Goal: Use online tool/utility: Utilize a website feature to perform a specific function

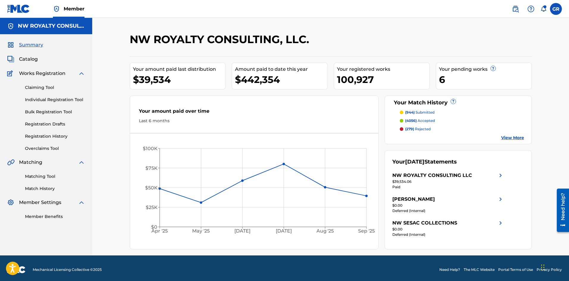
click at [47, 176] on link "Matching Tool" at bounding box center [55, 176] width 60 height 6
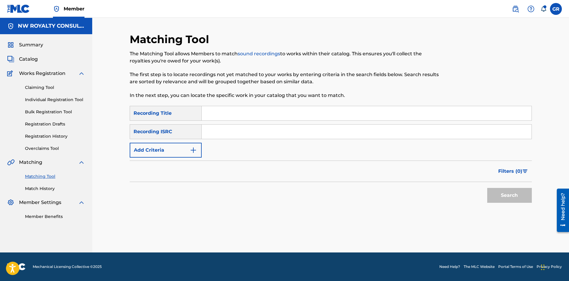
click at [210, 111] on input "Search Form" at bounding box center [366, 113] width 330 height 14
paste input "WORK"
type input "WORK"
click at [191, 148] on img "Search Form" at bounding box center [193, 150] width 7 height 7
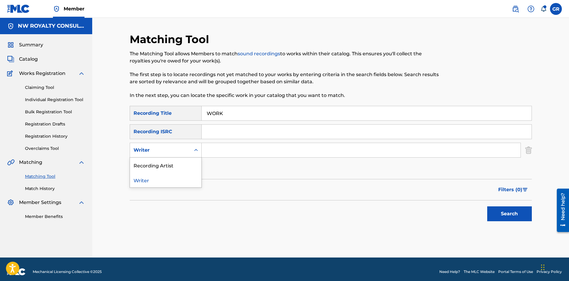
click at [186, 150] on div "Writer" at bounding box center [159, 150] width 53 height 7
click at [160, 166] on div "Recording Artist" at bounding box center [165, 165] width 71 height 15
click at [213, 150] on input "Search Form" at bounding box center [360, 150] width 319 height 14
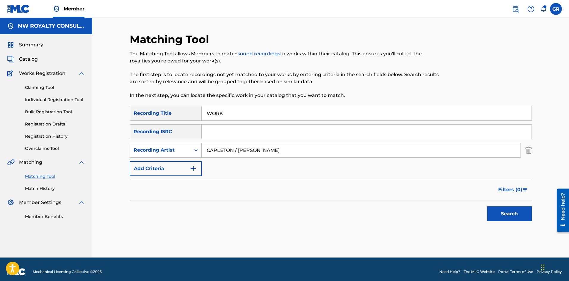
type input "CAPLETON / [PERSON_NAME]"
click at [487, 206] on button "Search" at bounding box center [509, 213] width 45 height 15
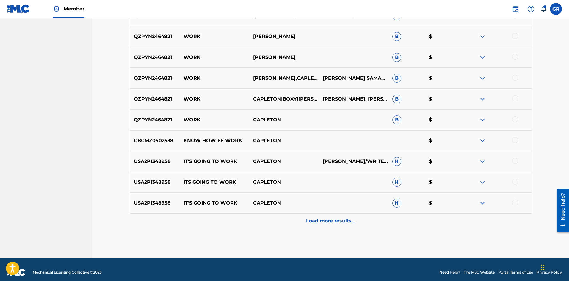
scroll to position [248, 0]
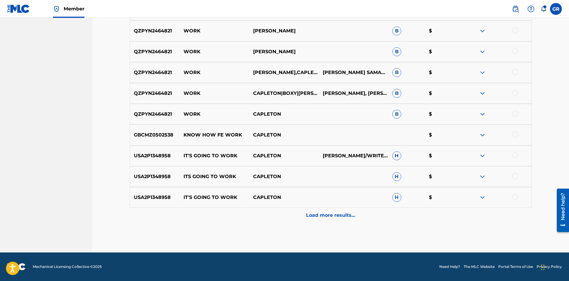
click at [337, 215] on p "Load more results..." at bounding box center [330, 215] width 49 height 7
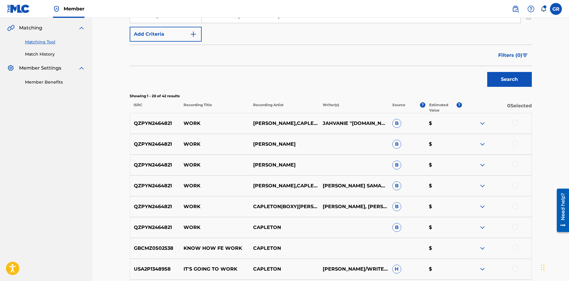
scroll to position [129, 0]
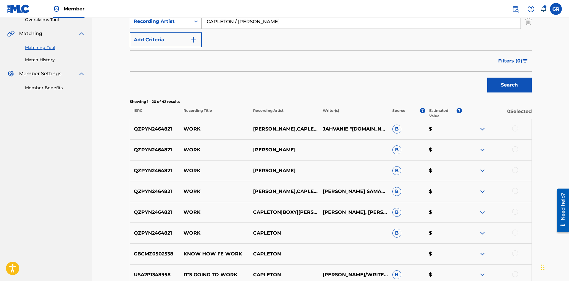
drag, startPoint x: 515, startPoint y: 232, endPoint x: 516, endPoint y: 226, distance: 5.4
click at [515, 231] on div at bounding box center [515, 232] width 6 height 6
click at [515, 210] on div at bounding box center [515, 212] width 6 height 6
click at [514, 191] on div at bounding box center [515, 191] width 6 height 6
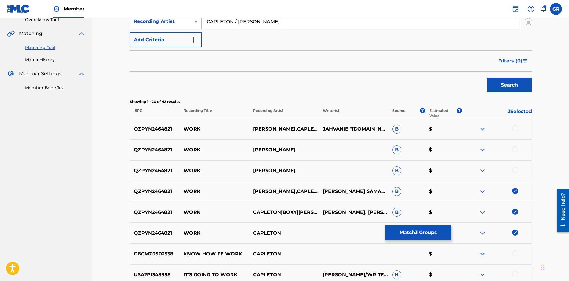
click at [516, 170] on div at bounding box center [515, 170] width 6 height 6
click at [514, 149] on div at bounding box center [515, 149] width 6 height 6
click at [513, 128] on div at bounding box center [515, 128] width 6 height 6
click at [422, 230] on button "Match 6 Groups" at bounding box center [418, 232] width 66 height 15
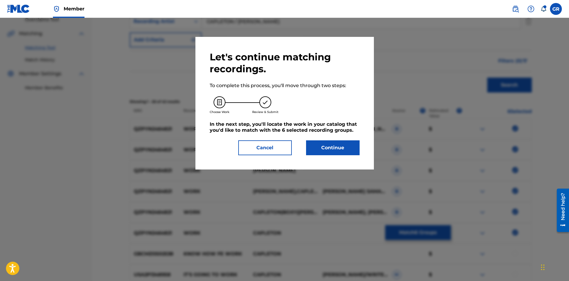
click at [327, 143] on button "Continue" at bounding box center [332, 147] width 53 height 15
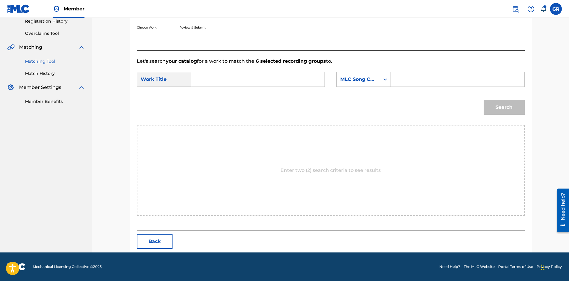
scroll to position [115, 0]
click at [212, 80] on input "Search Form" at bounding box center [257, 79] width 123 height 14
paste input "WORK"
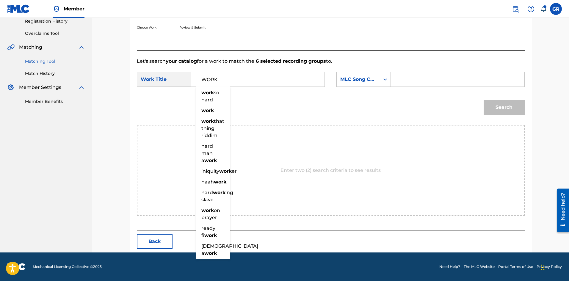
type input "WORK"
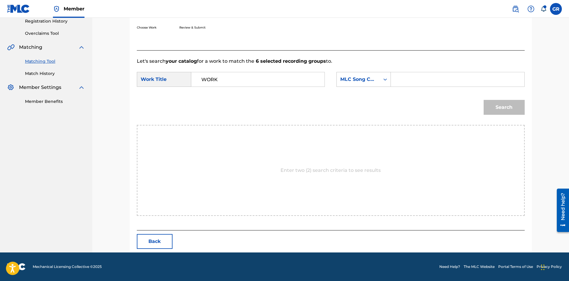
click at [405, 79] on input "Search Form" at bounding box center [457, 79] width 123 height 14
paste input "W5035A"
type input "W5035A"
click at [499, 107] on button "Search" at bounding box center [503, 107] width 41 height 15
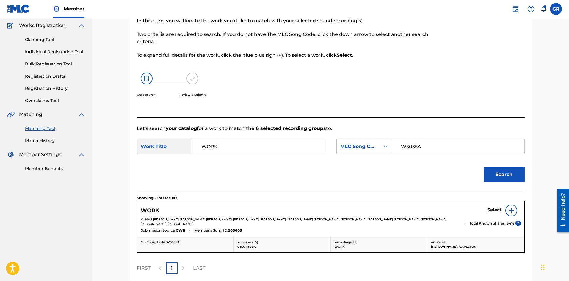
scroll to position [101, 0]
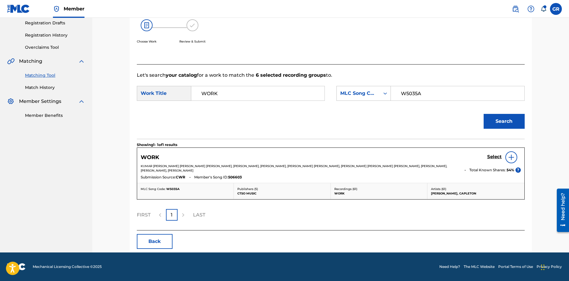
click at [495, 156] on h5 "Select" at bounding box center [494, 157] width 15 height 6
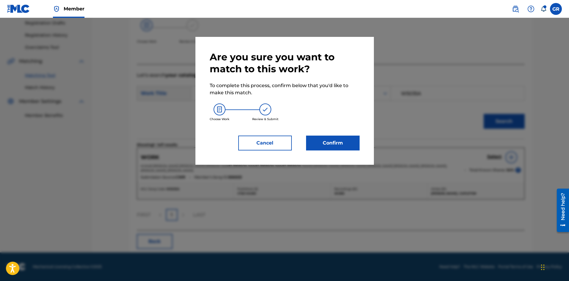
click at [339, 144] on button "Confirm" at bounding box center [332, 143] width 53 height 15
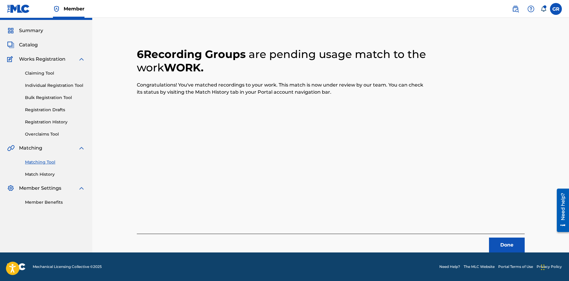
scroll to position [14, 0]
click at [504, 245] on button "Done" at bounding box center [507, 244] width 36 height 15
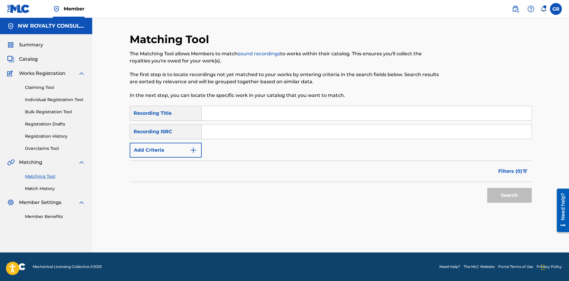
scroll to position [0, 0]
click at [222, 111] on input "Search Form" at bounding box center [366, 113] width 330 height 14
paste input "[DATE] - checked theMLC"
type input "[DATE] - checked theMLC"
click at [196, 150] on img "Search Form" at bounding box center [193, 150] width 7 height 7
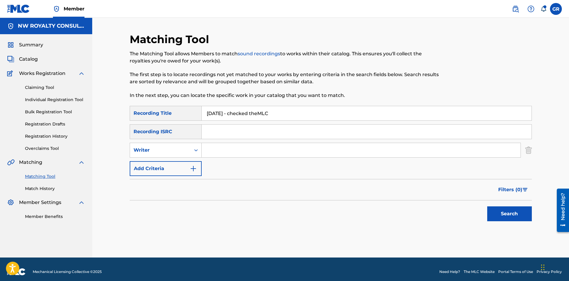
click at [196, 150] on icon "Search Form" at bounding box center [196, 150] width 4 height 2
click at [170, 167] on div "Recording Artist" at bounding box center [165, 165] width 71 height 15
click at [220, 147] on input "Search Form" at bounding box center [360, 150] width 319 height 14
type input "CAPLETON"
click at [487, 206] on button "Search" at bounding box center [509, 213] width 45 height 15
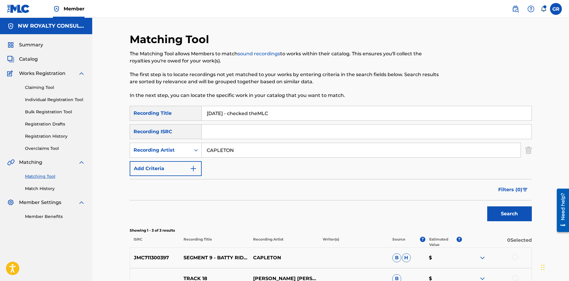
drag, startPoint x: 285, startPoint y: 115, endPoint x: 182, endPoint y: 115, distance: 102.5
click at [167, 116] on div "SearchWithCriteriab3f1c854-7747-40ae-b898-3d40f1bec79c Recording Title [DATE] -…" at bounding box center [331, 113] width 402 height 15
paste input "IT'S GOING TO WORK"
type input "IT'S GOING TO WORK"
click at [503, 213] on button "Search" at bounding box center [509, 213] width 45 height 15
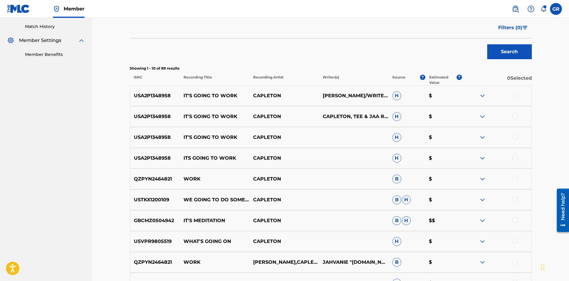
scroll to position [178, 0]
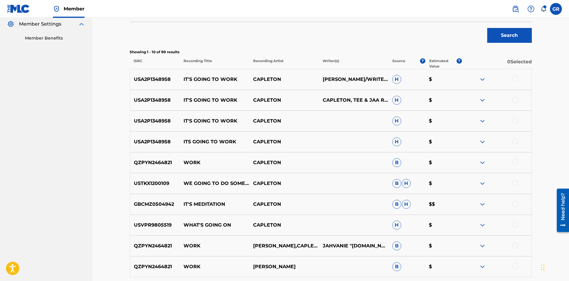
click at [516, 78] on div at bounding box center [515, 79] width 6 height 6
click at [516, 101] on div at bounding box center [515, 100] width 6 height 6
click at [515, 120] on div at bounding box center [515, 120] width 6 height 6
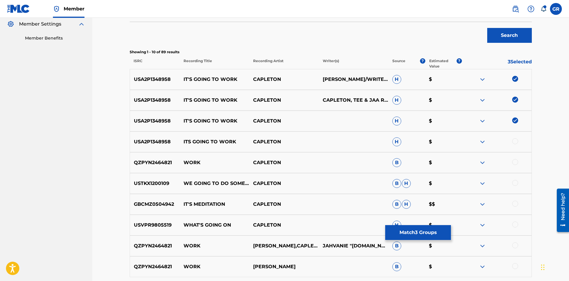
click at [515, 139] on div at bounding box center [515, 141] width 6 height 6
drag, startPoint x: 184, startPoint y: 204, endPoint x: 228, endPoint y: 205, distance: 43.7
click at [230, 205] on p "IT'S MEDITATION" at bounding box center [215, 204] width 70 height 7
copy p "IT'S MEDITATION"
click at [105, 210] on div "Matching Tool The Matching Tool allows Members to match sound recordings to wor…" at bounding box center [330, 81] width 476 height 482
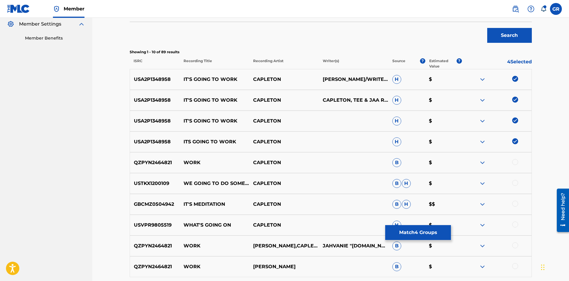
click at [427, 234] on button "Match 4 Groups" at bounding box center [418, 232] width 66 height 15
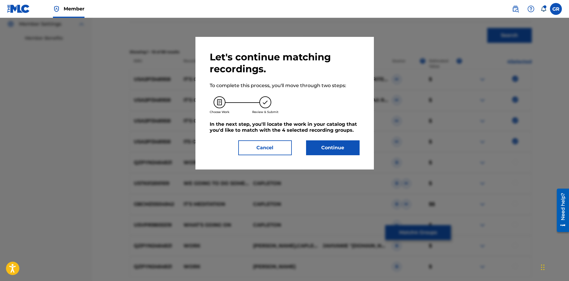
click at [335, 150] on button "Continue" at bounding box center [332, 147] width 53 height 15
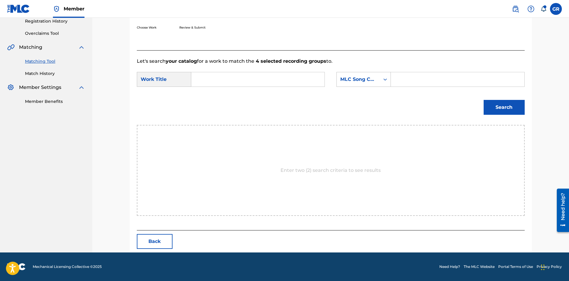
scroll to position [115, 0]
click at [197, 78] on input "Search Form" at bounding box center [257, 79] width 123 height 14
paste input "IT'S GOING TO WORK"
type input "IT'S GOING TO WORK"
click at [400, 79] on input "Search Form" at bounding box center [457, 79] width 123 height 14
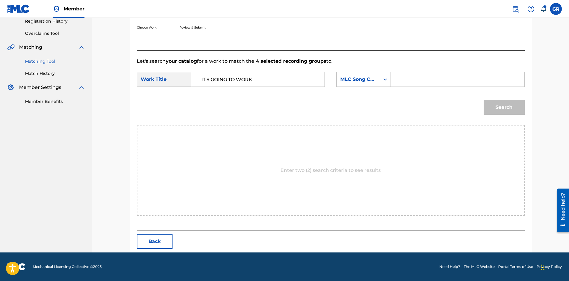
paste input "I32FKF"
type input "I32FKF"
click at [509, 106] on button "Search" at bounding box center [503, 107] width 41 height 15
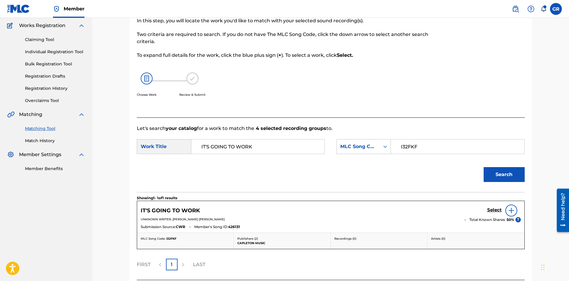
scroll to position [97, 0]
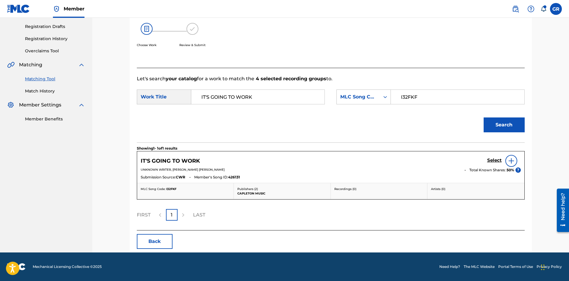
click at [496, 160] on h5 "Select" at bounding box center [494, 161] width 15 height 6
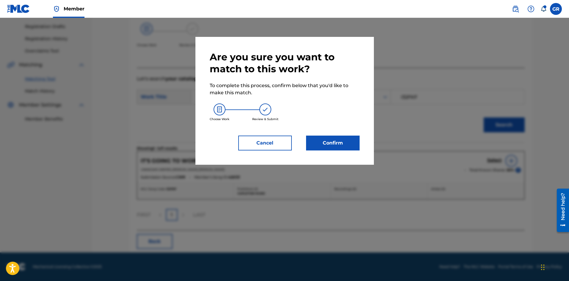
click at [339, 143] on button "Confirm" at bounding box center [332, 143] width 53 height 15
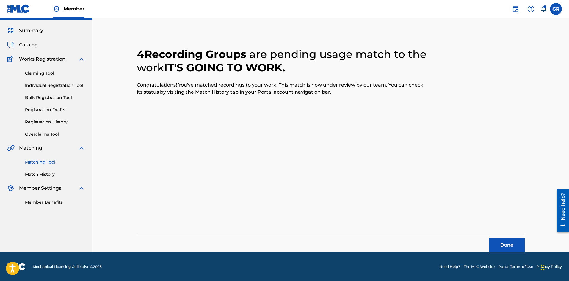
scroll to position [14, 0]
click at [507, 246] on button "Done" at bounding box center [507, 244] width 36 height 15
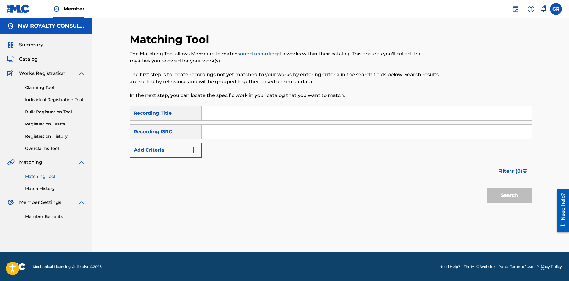
scroll to position [0, 0]
click at [117, 174] on div "Matching Tool The Matching Tool allows Members to match sound recordings to wor…" at bounding box center [330, 135] width 476 height 234
